Goal: Transaction & Acquisition: Purchase product/service

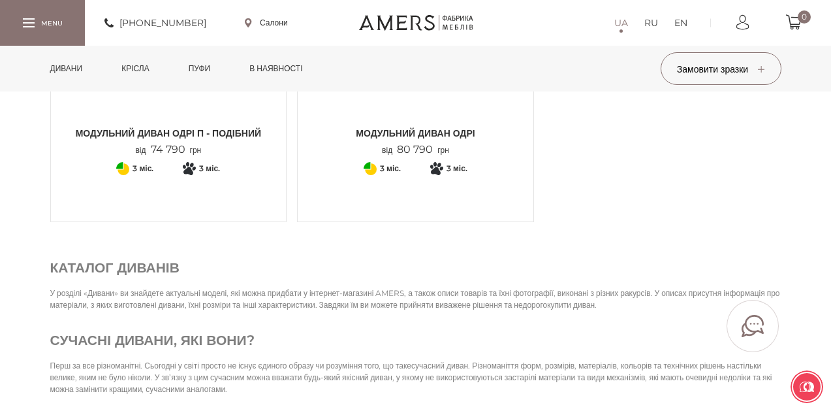
scroll to position [4831, 0]
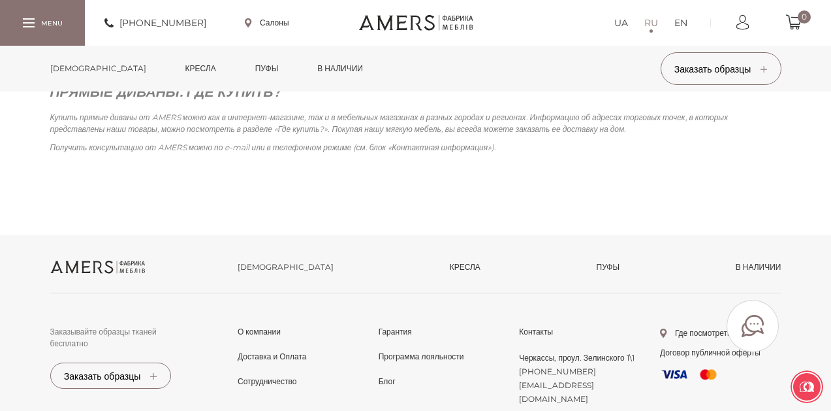
scroll to position [2089, 0]
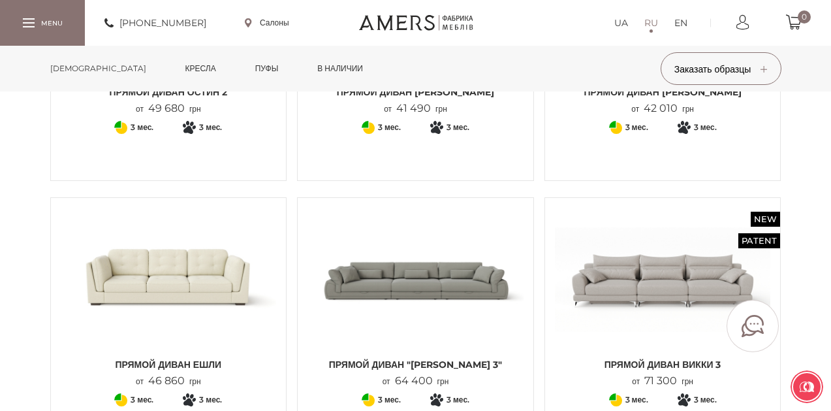
scroll to position [2742, 0]
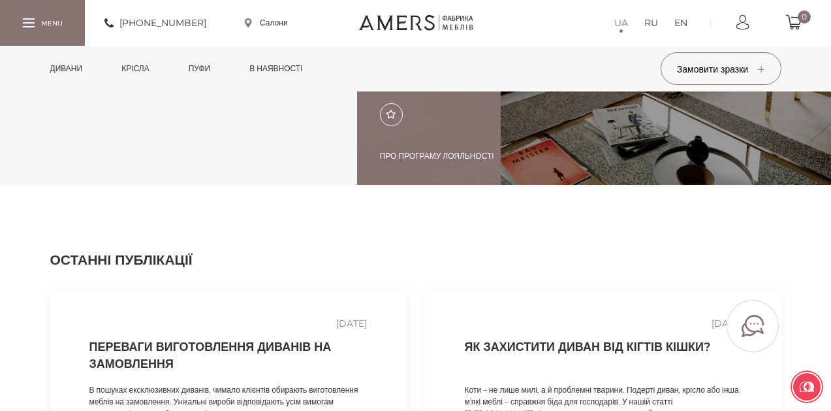
scroll to position [1780, 0]
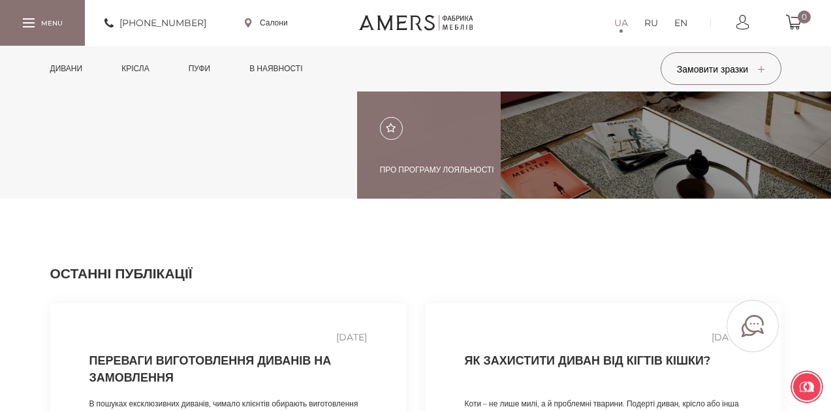
click at [82, 70] on link "Дивани" at bounding box center [66, 69] width 52 height 46
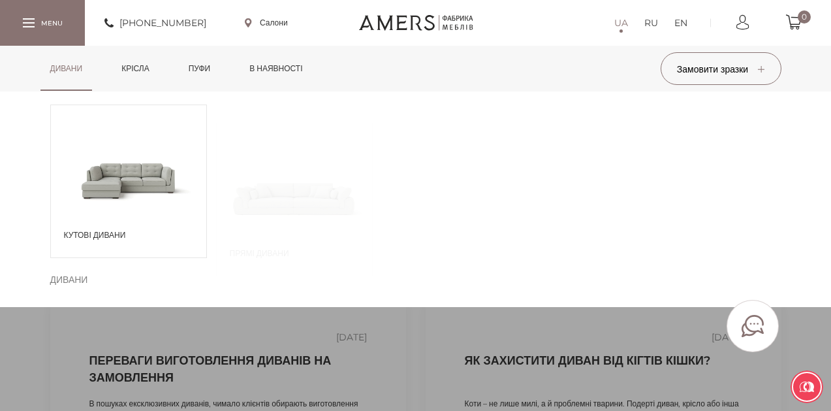
click at [82, 70] on link "Дивани" at bounding box center [66, 69] width 52 height 46
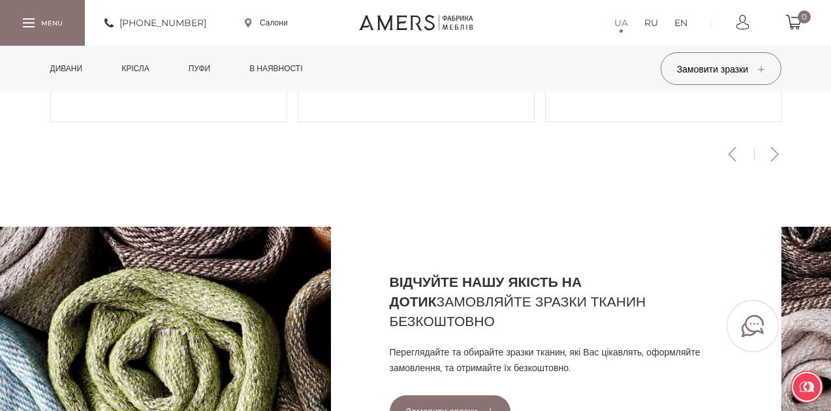
scroll to position [671, 0]
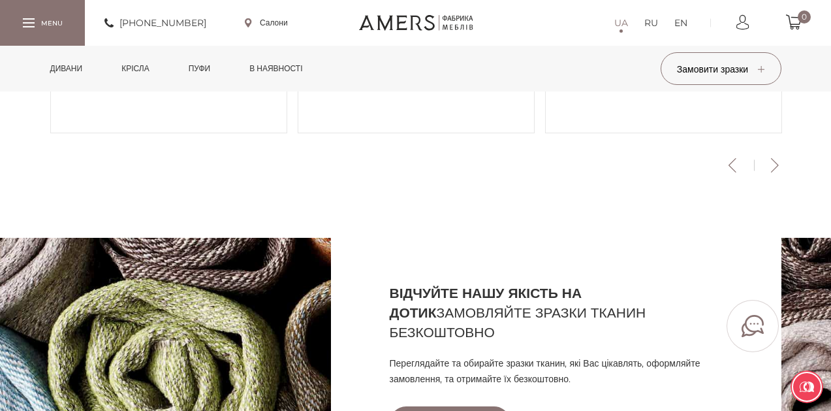
click at [67, 69] on link "Дивани" at bounding box center [66, 69] width 52 height 46
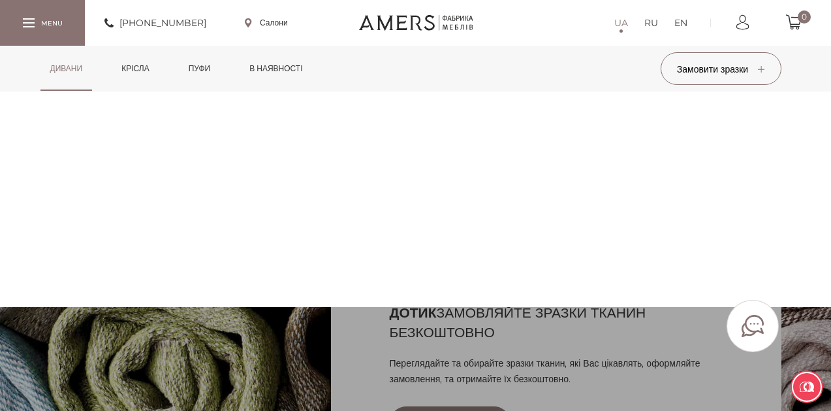
click at [67, 69] on link "Дивани" at bounding box center [66, 69] width 52 height 46
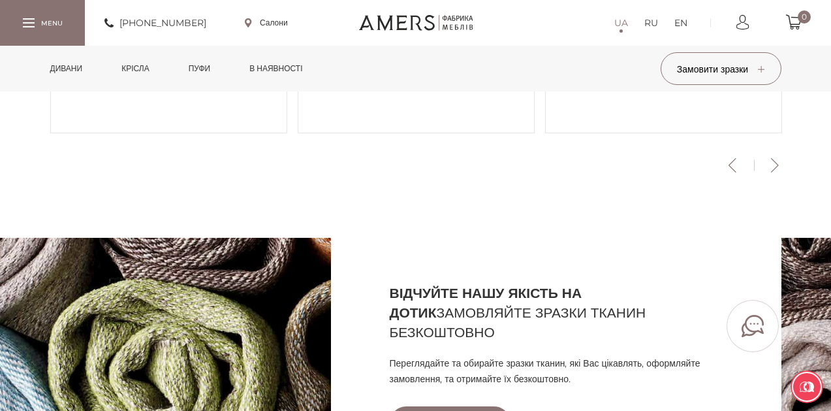
click at [67, 69] on link "Дивани" at bounding box center [66, 69] width 52 height 46
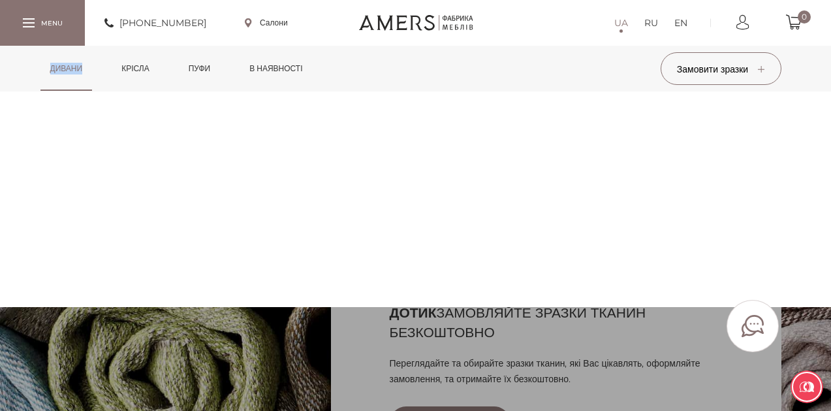
click at [67, 69] on link "Дивани" at bounding box center [66, 69] width 52 height 46
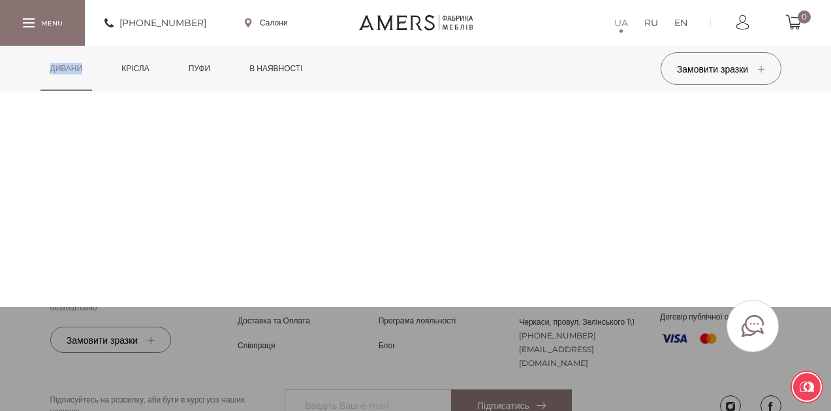
scroll to position [3021, 0]
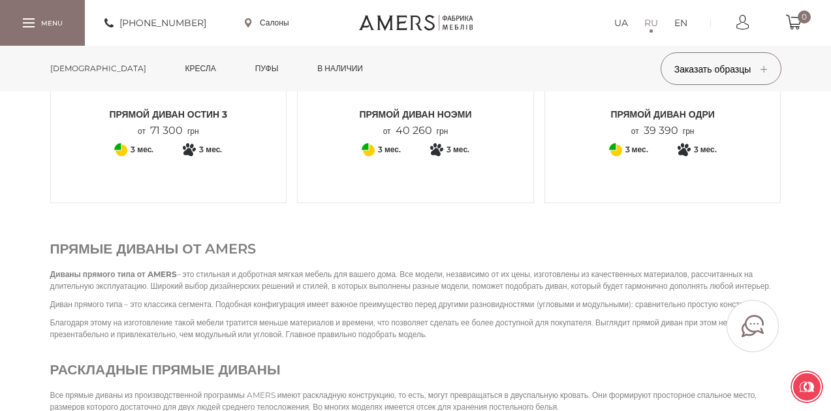
scroll to position [1763, 0]
